Goal: Information Seeking & Learning: Learn about a topic

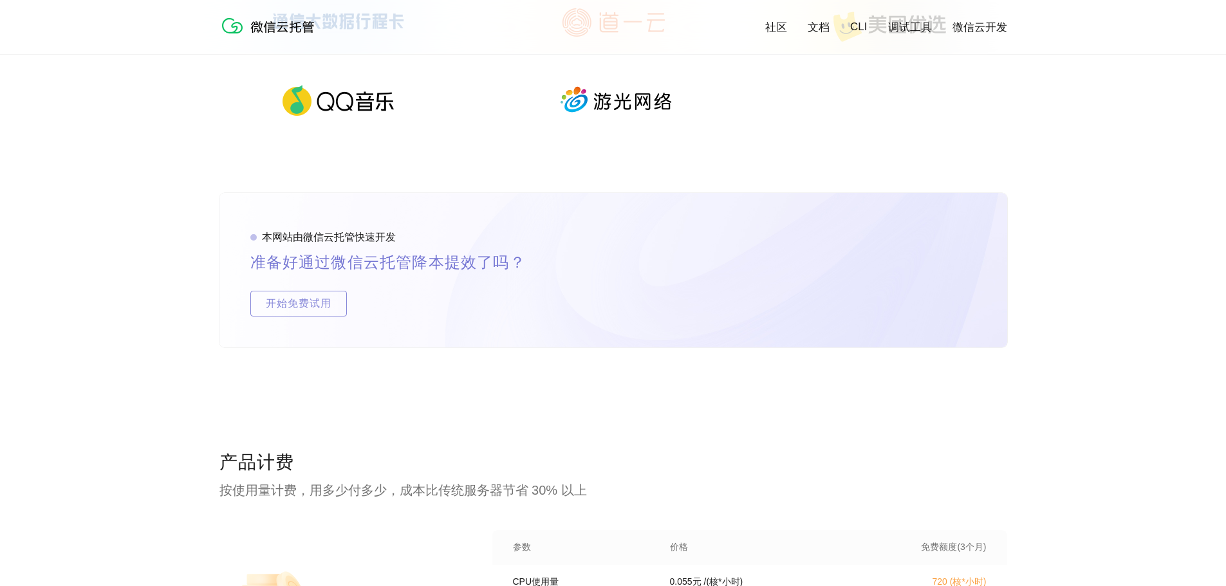
scroll to position [2445, 0]
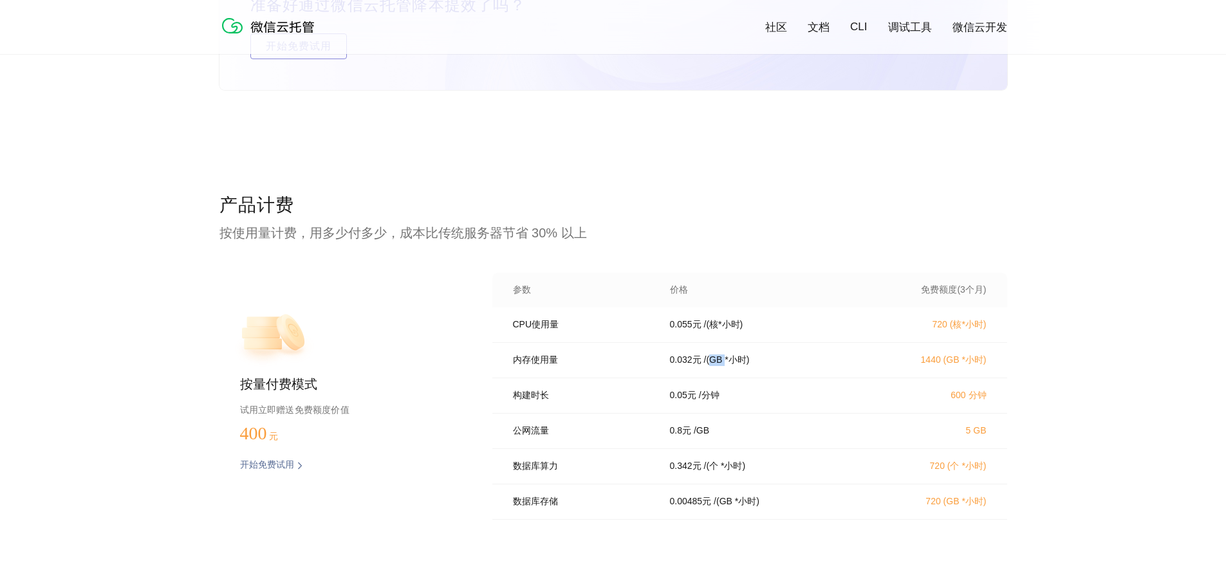
drag, startPoint x: 715, startPoint y: 369, endPoint x: 727, endPoint y: 368, distance: 11.6
click at [727, 366] on p "/ (GB *小时)" at bounding box center [727, 360] width 46 height 12
click at [761, 408] on div "构建时长 0.05 元 / 分钟 600 分钟" at bounding box center [749, 395] width 515 height 35
drag, startPoint x: 694, startPoint y: 405, endPoint x: 773, endPoint y: 407, distance: 79.2
click at [773, 401] on div "0.05 元 / 分钟" at bounding box center [762, 396] width 216 height 12
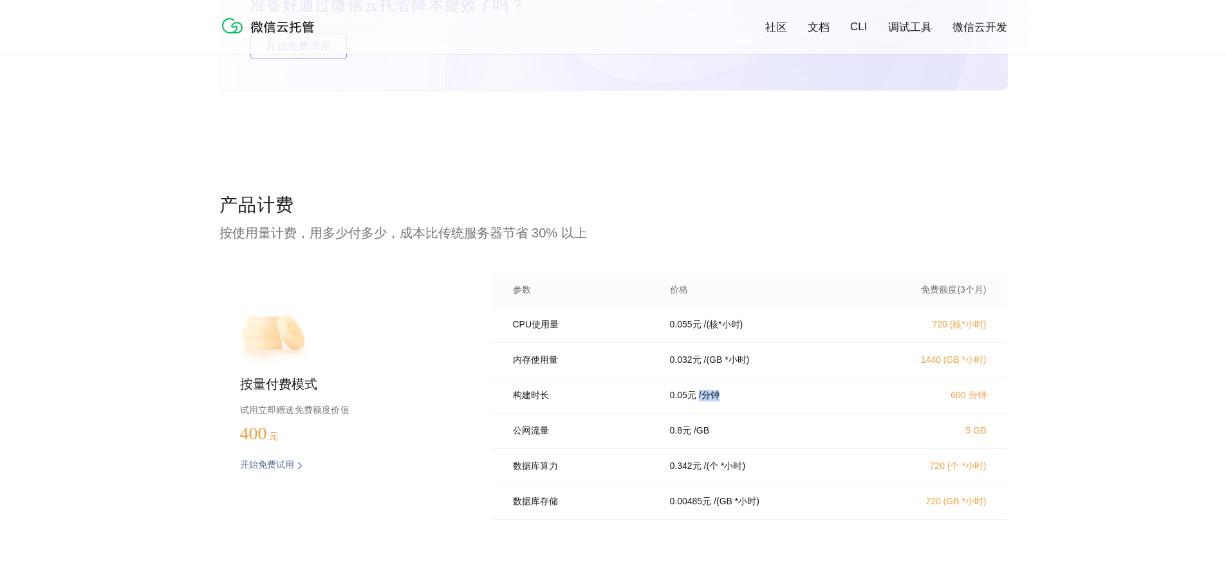
copy div "/ 分钟"
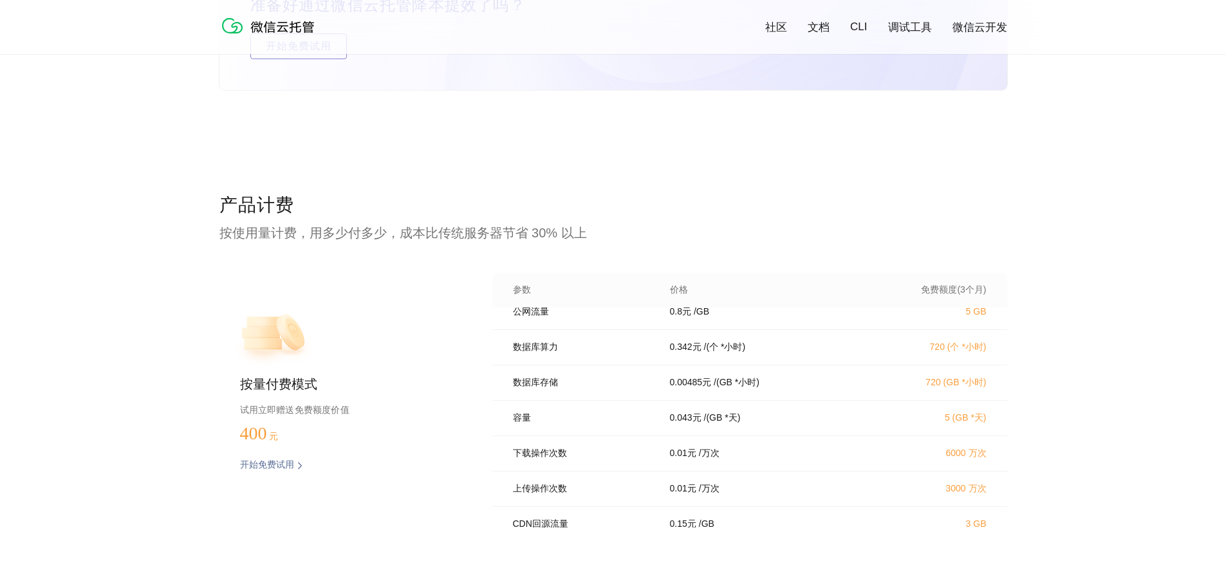
scroll to position [183, 0]
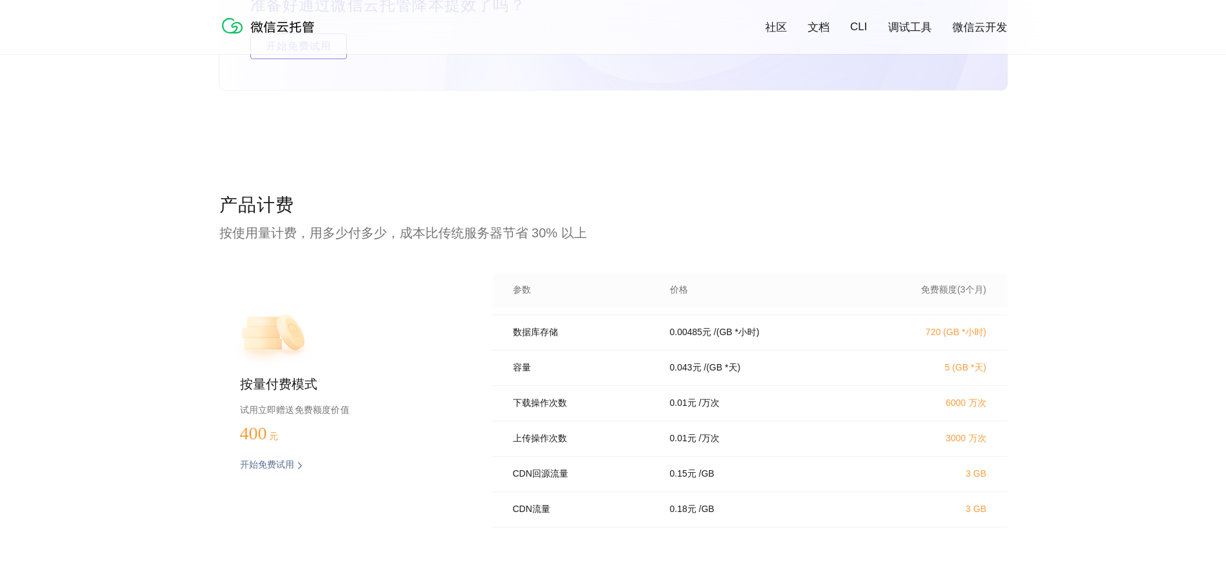
click at [1077, 434] on div "产品计费 按使用量计费，用多少付多少，成本比传统服务器节省 30% 以上 按量付费模式 试用立即赠送免费额度价值 400 元 开始免费试用 预估费用 参数 价…" at bounding box center [613, 411] width 1226 height 437
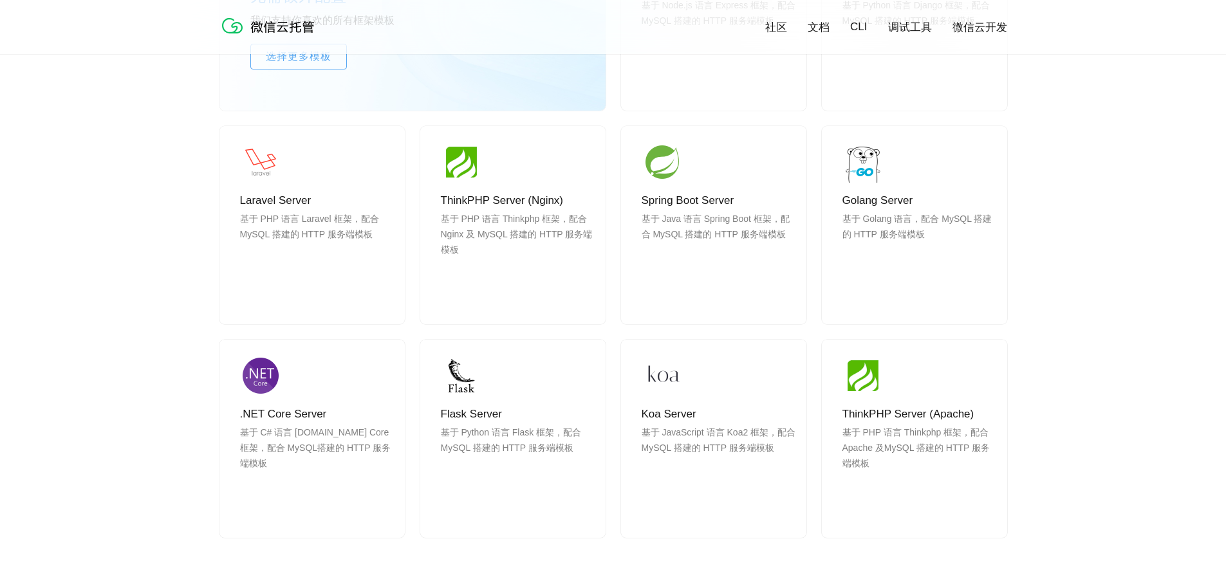
scroll to position [1222, 0]
click at [933, 295] on span "使用" at bounding box center [914, 299] width 93 height 26
drag, startPoint x: 935, startPoint y: 224, endPoint x: 993, endPoint y: 225, distance: 57.3
click at [993, 225] on p "基于 Golang 语言，配合 MySQL 搭建的 HTTP 服务端模板" at bounding box center [919, 243] width 154 height 62
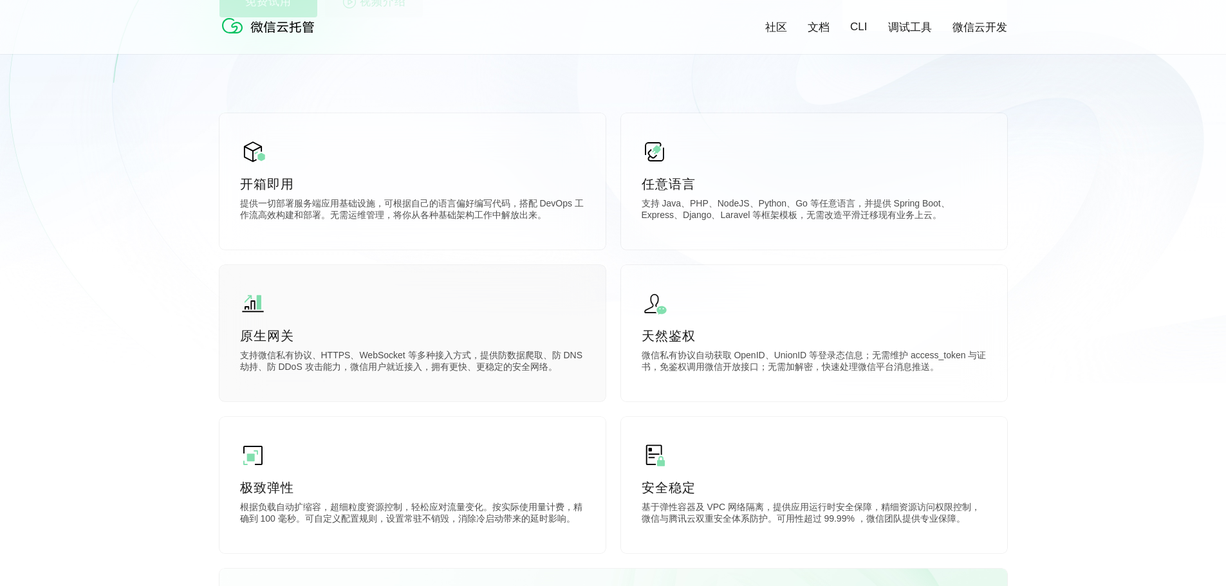
scroll to position [66, 0]
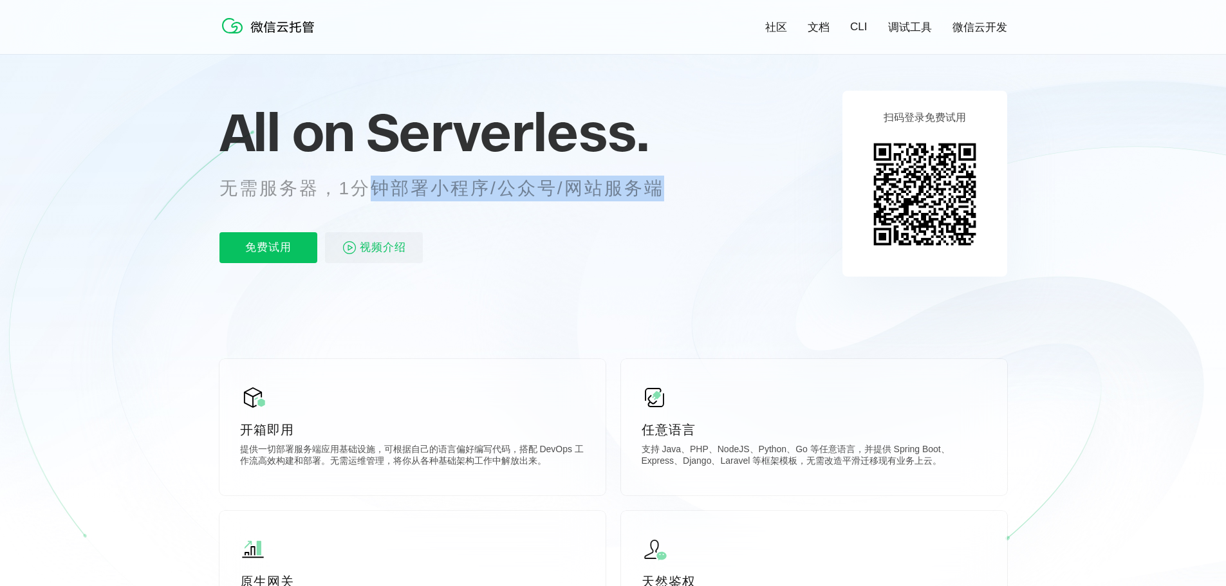
drag, startPoint x: 367, startPoint y: 193, endPoint x: 681, endPoint y: 199, distance: 314.7
click at [681, 199] on p "无需服务器，1分钟部署小程序/公众号/网站服务端" at bounding box center [453, 189] width 468 height 26
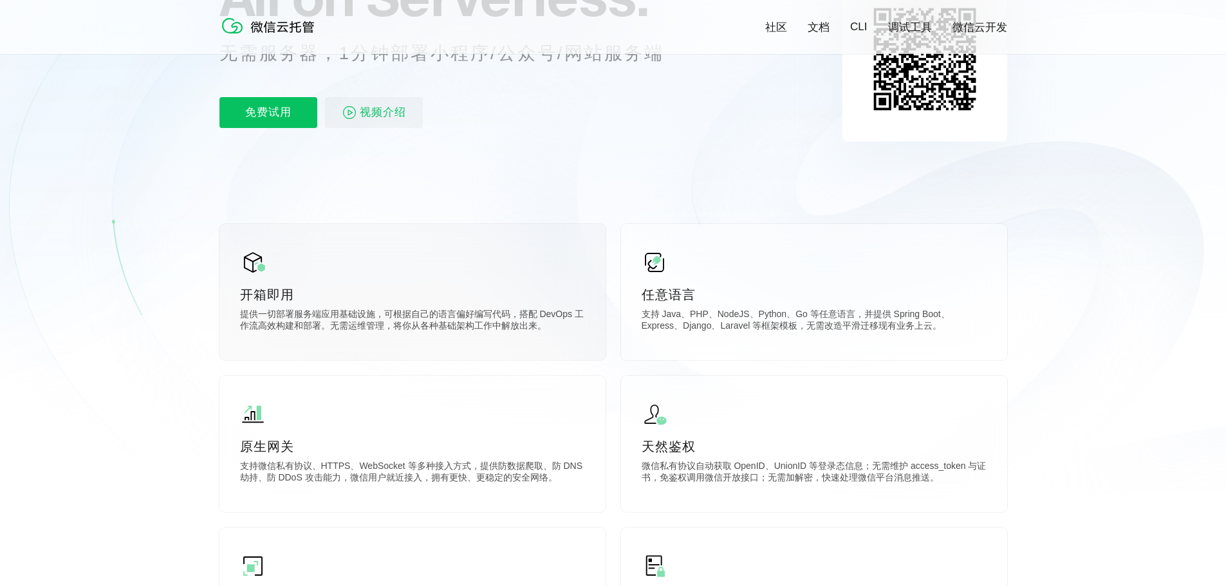
scroll to position [322, 0]
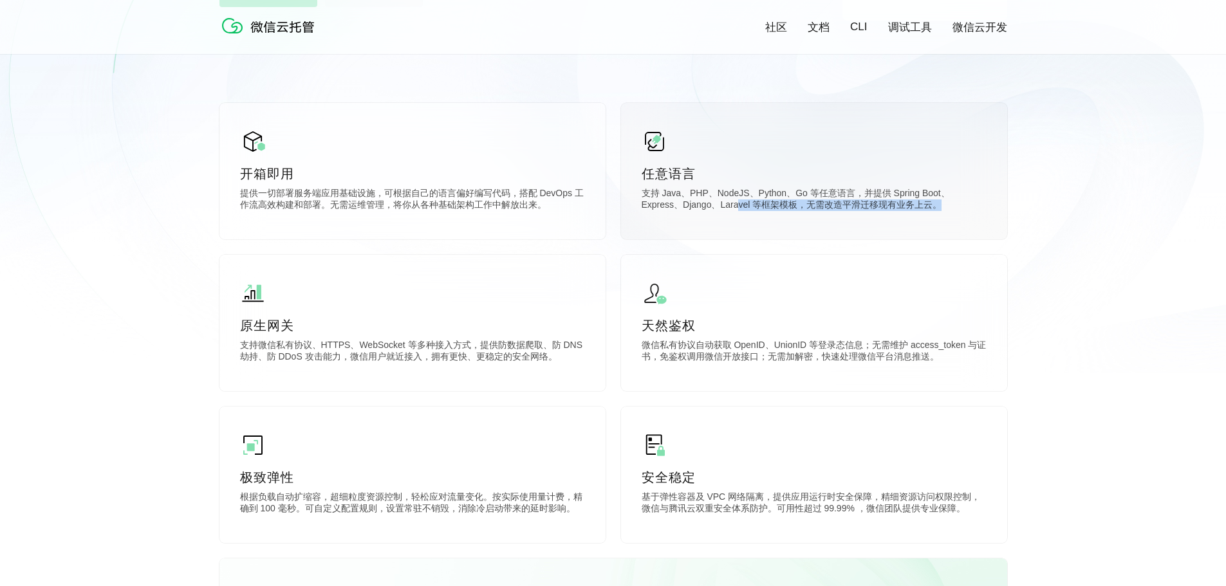
drag, startPoint x: 697, startPoint y: 203, endPoint x: 912, endPoint y: 209, distance: 215.6
click at [912, 209] on p "支持 Java、PHP、NodeJS、Python、Go 等任意语言，并提供 Spring Boot、Express、Django、Laravel 等框架模板…" at bounding box center [813, 201] width 345 height 26
click at [856, 225] on div "任意语言 支持 Java、PHP、NodeJS、Python、Go 等任意语言，并提供 Spring Boot、Express、Django、Laravel …" at bounding box center [814, 171] width 386 height 136
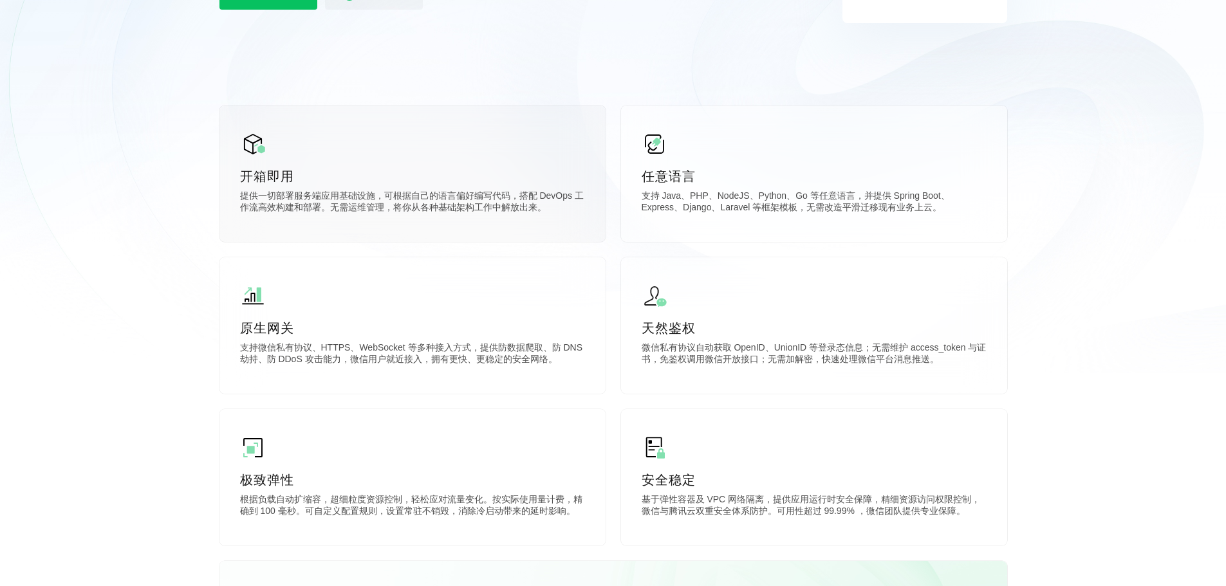
scroll to position [0, 0]
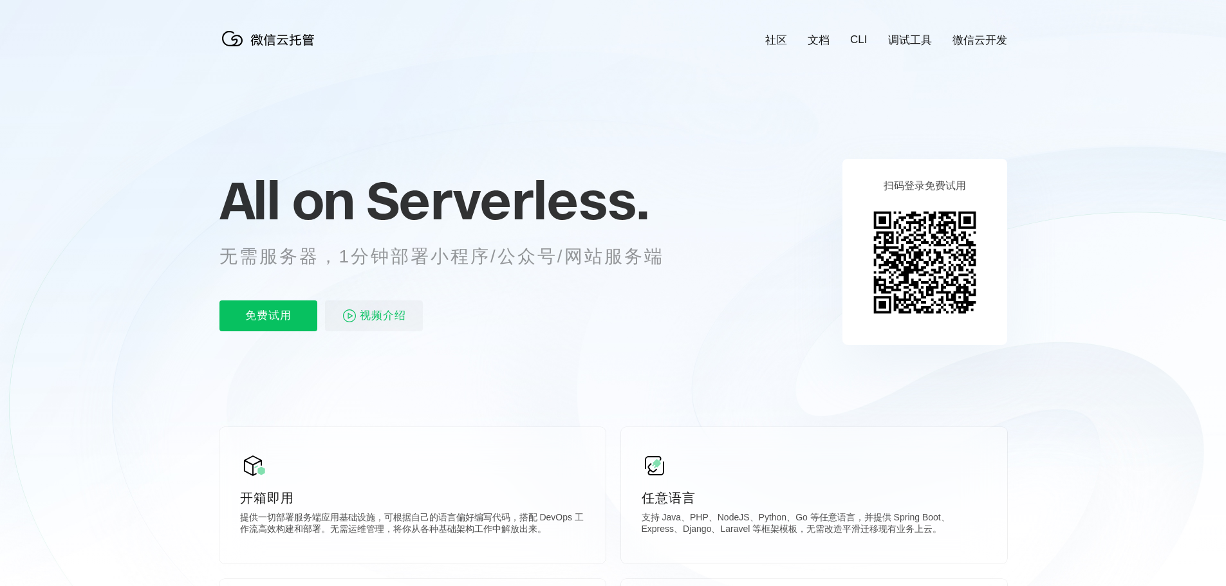
scroll to position [0, 2288]
